Goal: Check status: Check status

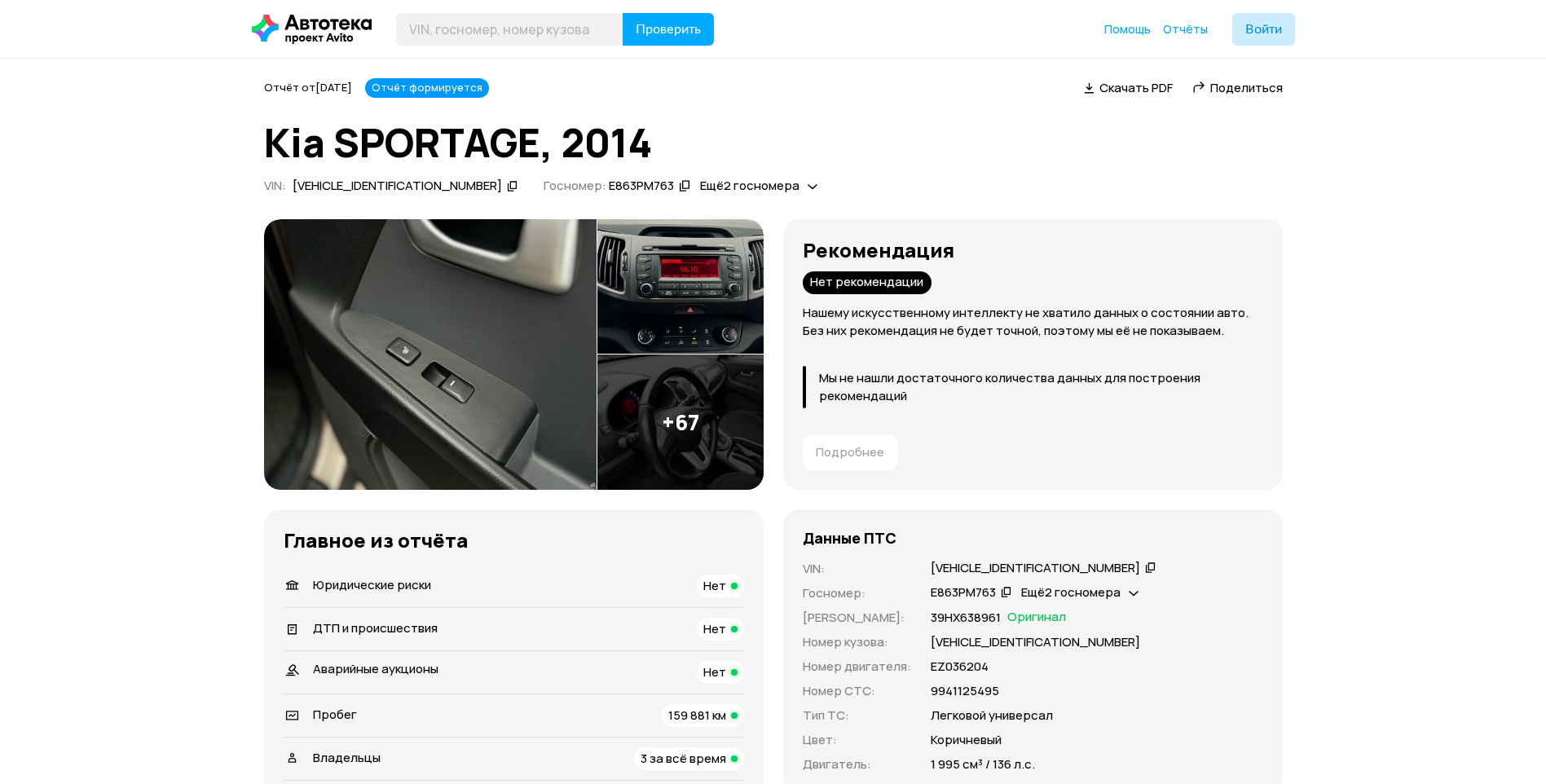
click at [638, 317] on img at bounding box center [681, 286] width 166 height 136
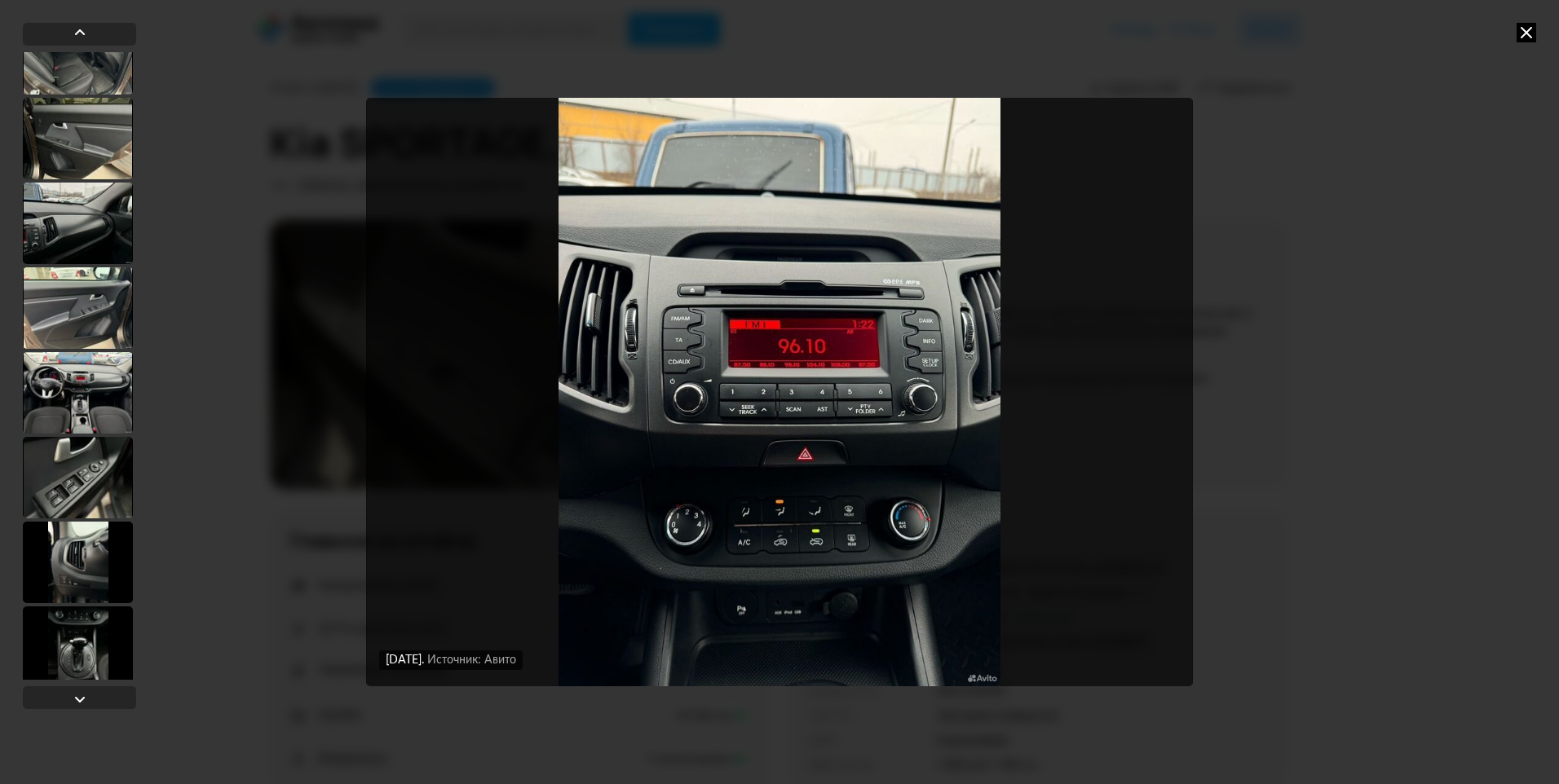
scroll to position [326, 0]
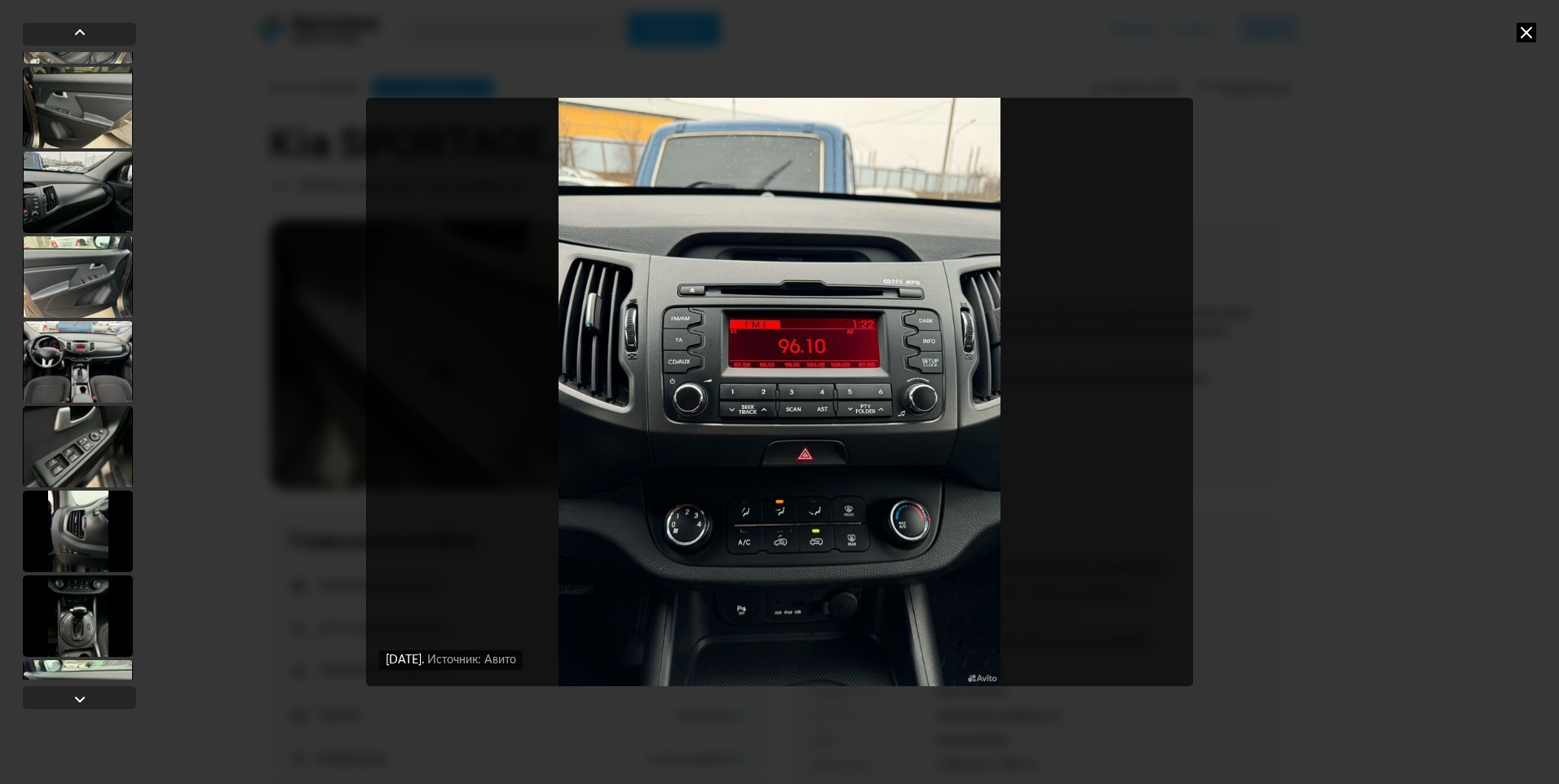
click at [99, 545] on div at bounding box center [77, 530] width 110 height 81
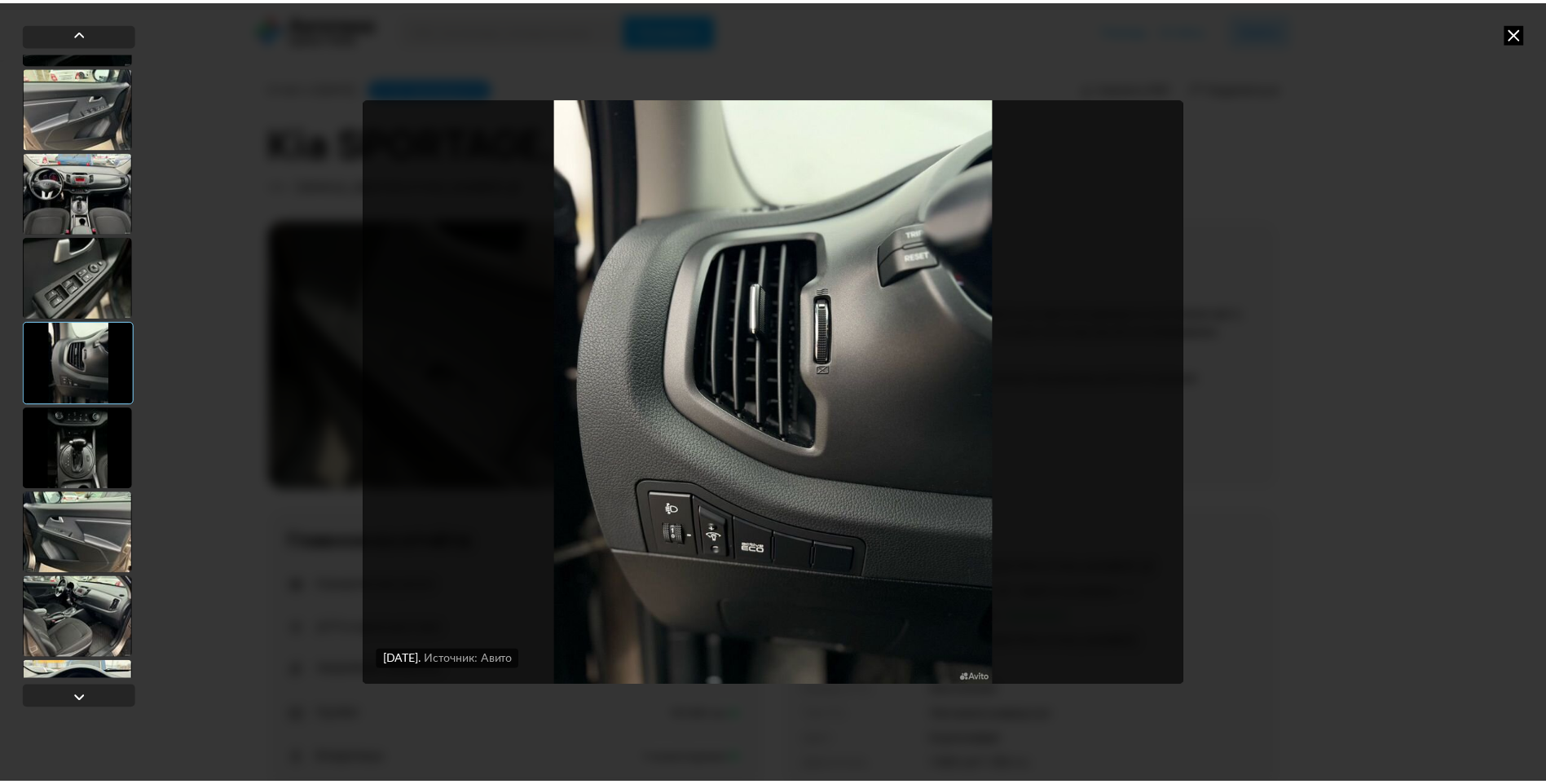
scroll to position [650, 0]
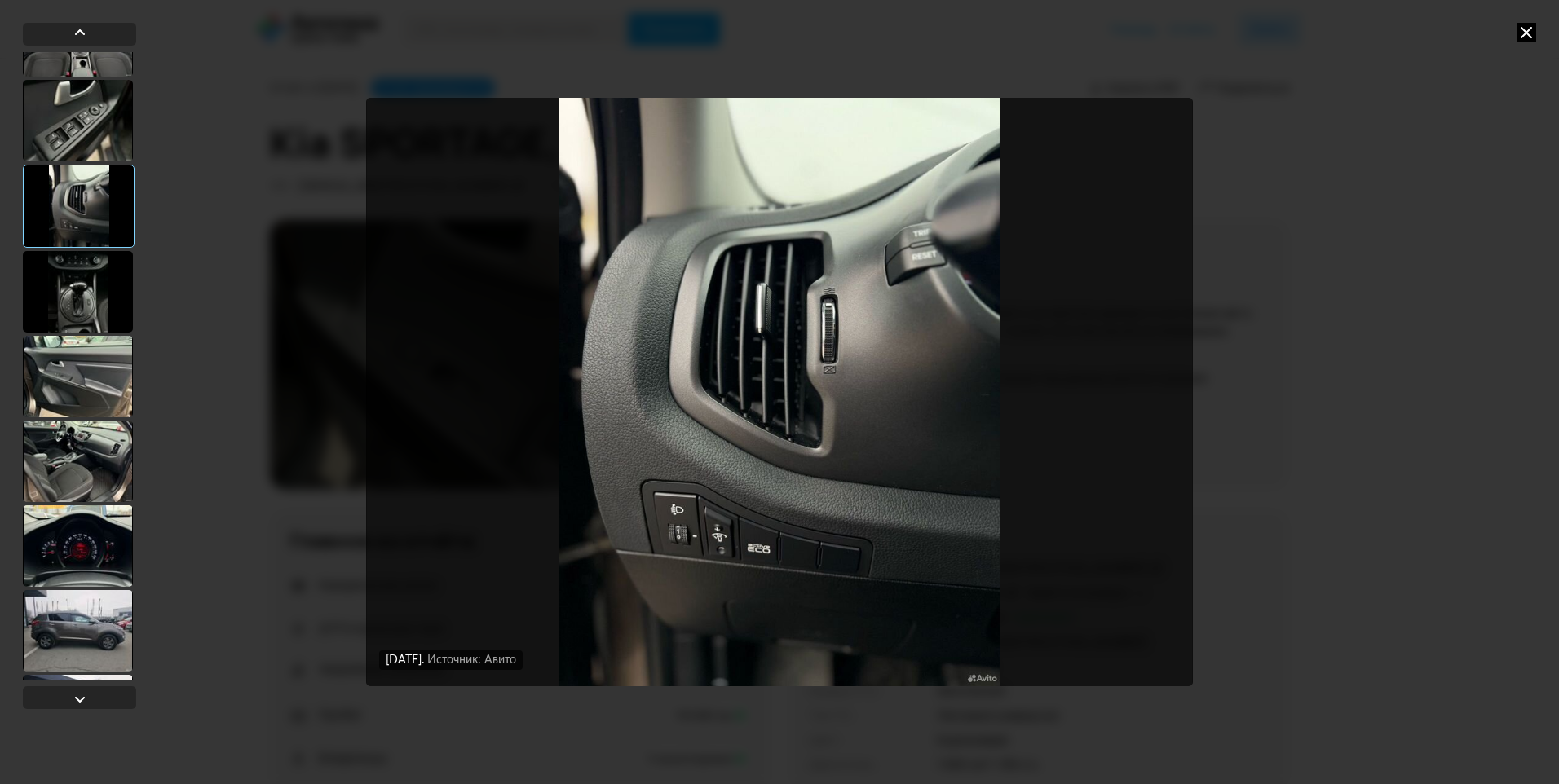
click at [100, 644] on div at bounding box center [77, 630] width 110 height 81
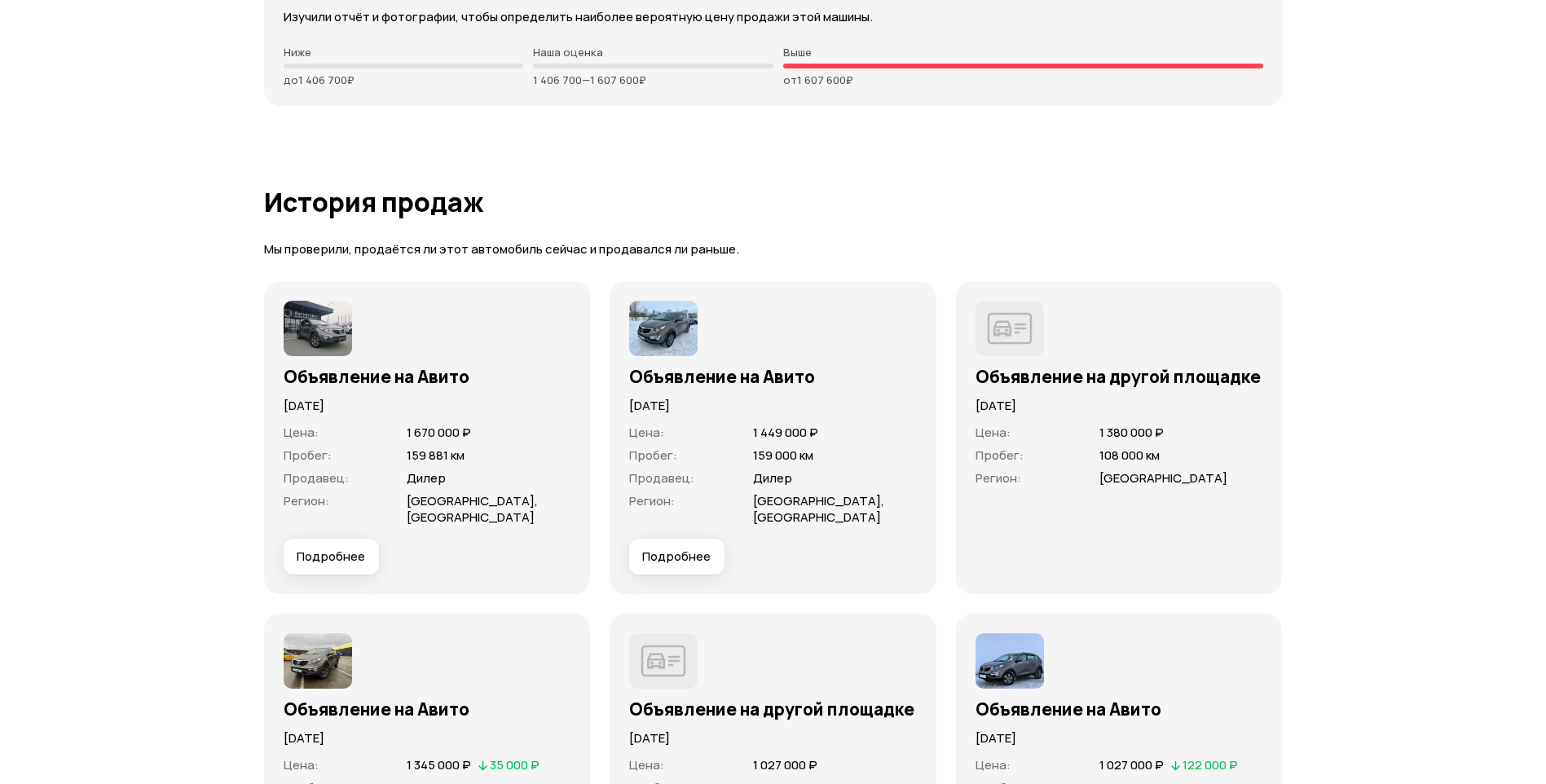
scroll to position [4318, 0]
